Goal: Task Accomplishment & Management: Complete application form

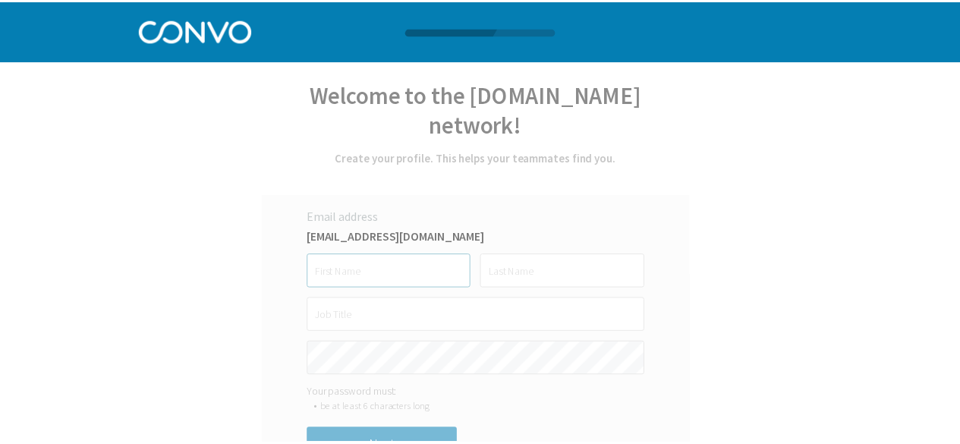
scroll to position [1, 0]
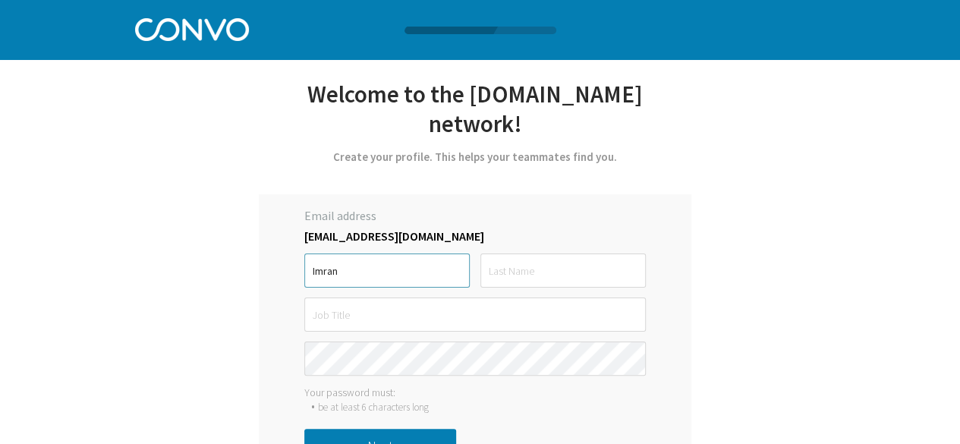
type input "Imran"
type input "Khan"
paste input "Campus Operations Coordinators - [GEOGRAPHIC_DATA]"
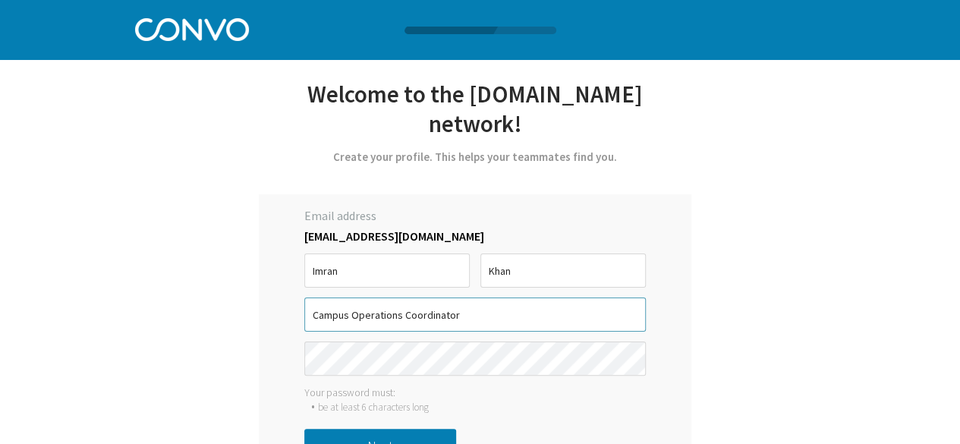
paste input "Campus Operations Coordinators - [GEOGRAPHIC_DATA]"
paste input "text"
type input "Campus Operations Coordinator - [GEOGRAPHIC_DATA]"
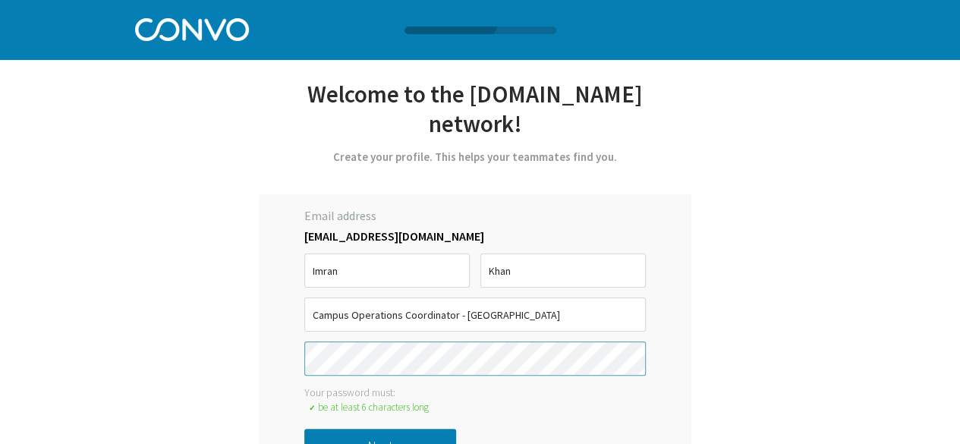
scroll to position [14, 0]
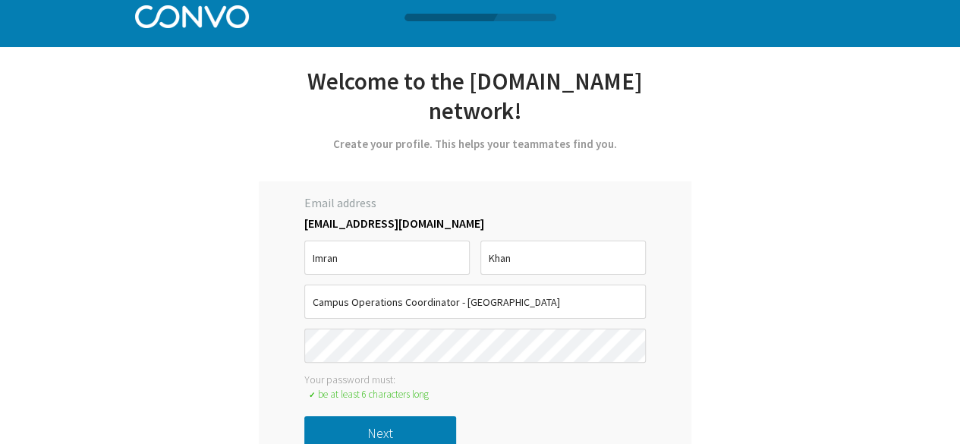
click at [416, 416] on button "Next" at bounding box center [380, 433] width 152 height 34
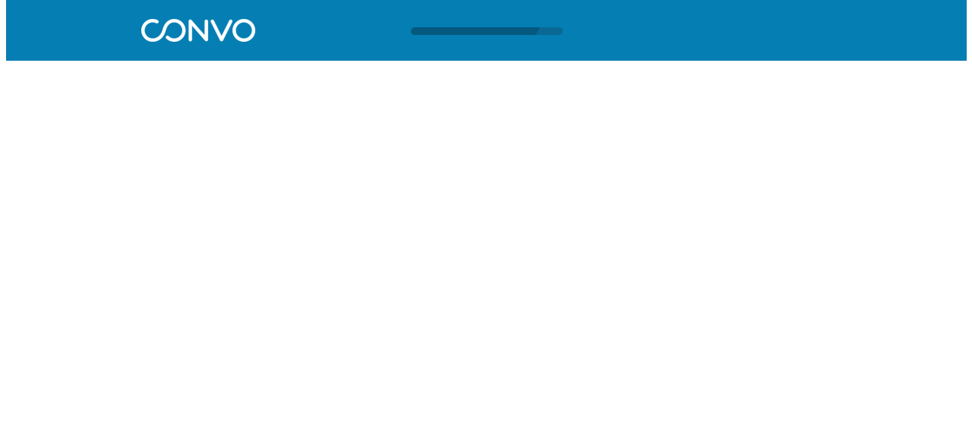
scroll to position [0, 0]
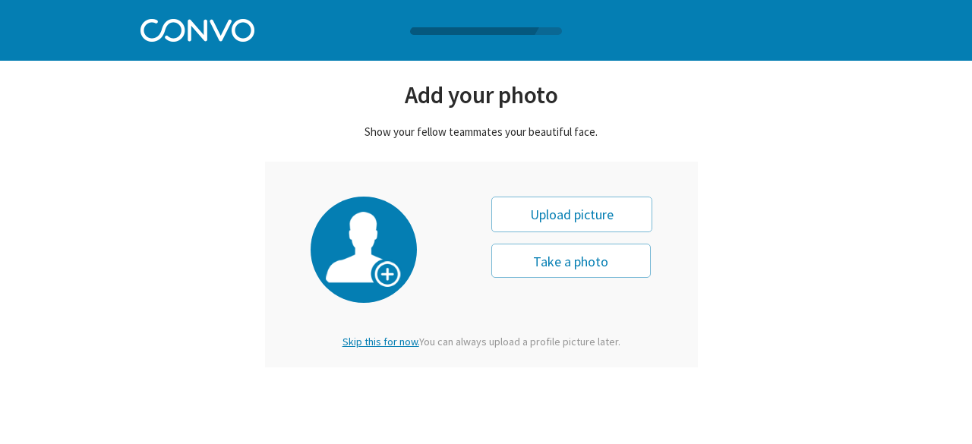
click at [376, 341] on span "Skip this for now." at bounding box center [380, 342] width 77 height 14
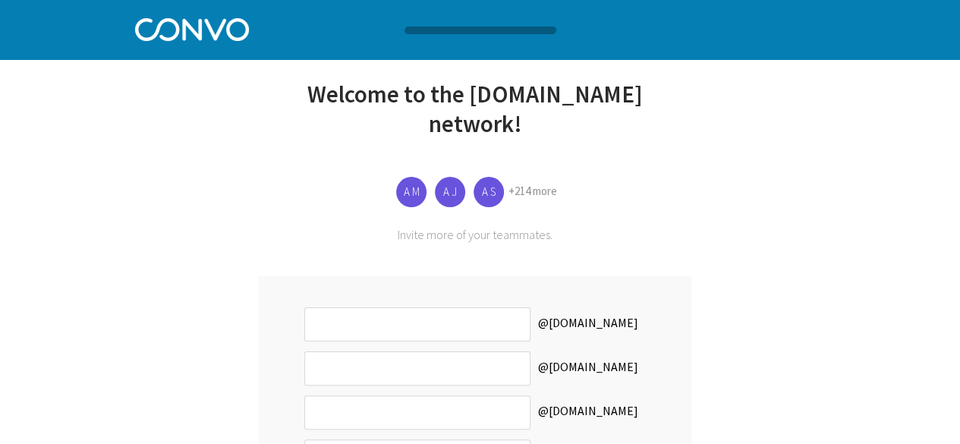
scroll to position [172, 0]
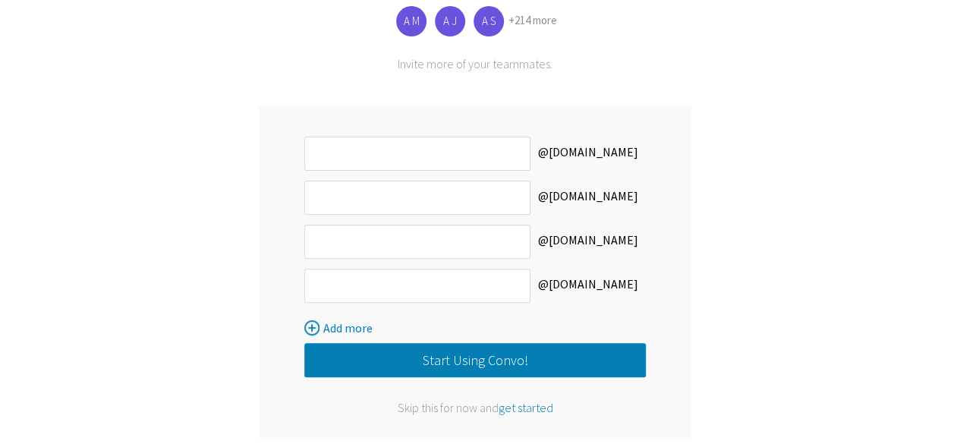
click at [525, 400] on span "get started" at bounding box center [526, 407] width 55 height 15
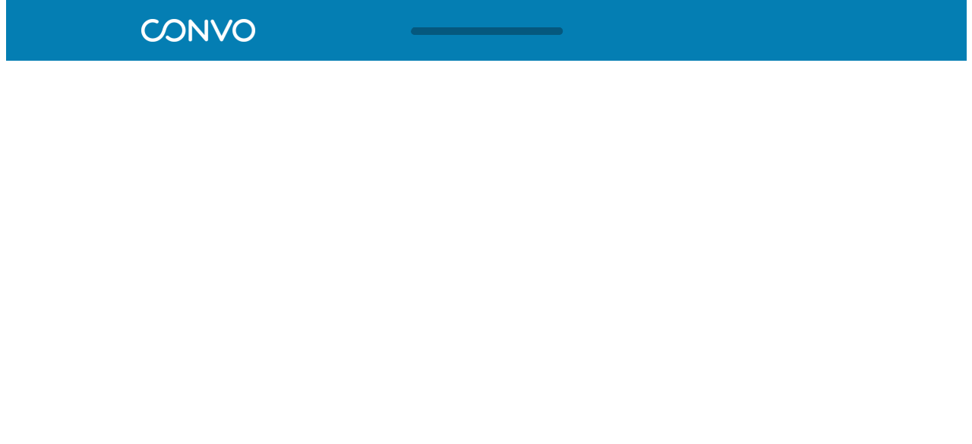
scroll to position [0, 0]
